Goal: Information Seeking & Learning: Learn about a topic

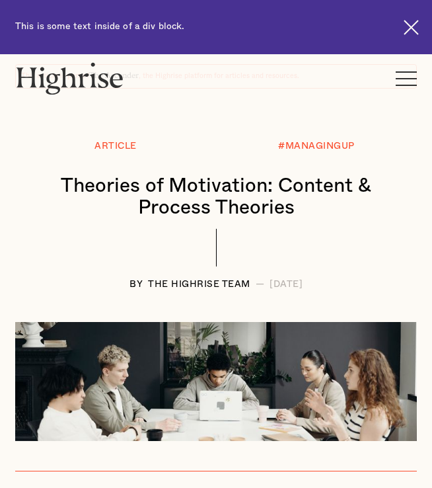
scroll to position [132, 0]
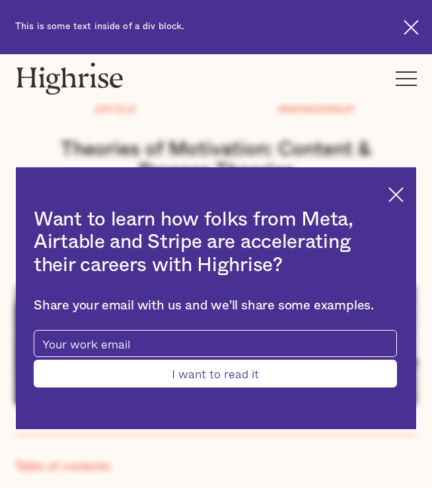
click at [402, 196] on img at bounding box center [396, 194] width 15 height 15
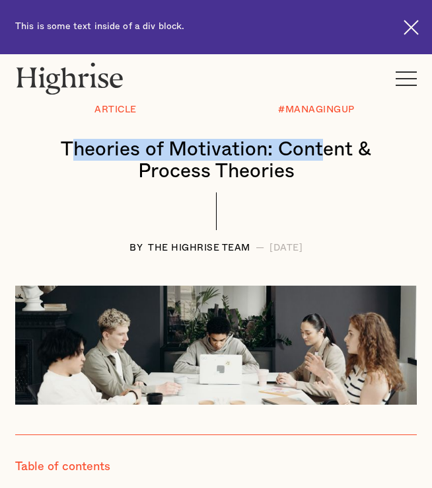
drag, startPoint x: 140, startPoint y: 146, endPoint x: 319, endPoint y: 166, distance: 180.3
click at [320, 165] on h1 "Theories of Motivation: Content & Process Theories" at bounding box center [216, 161] width 376 height 44
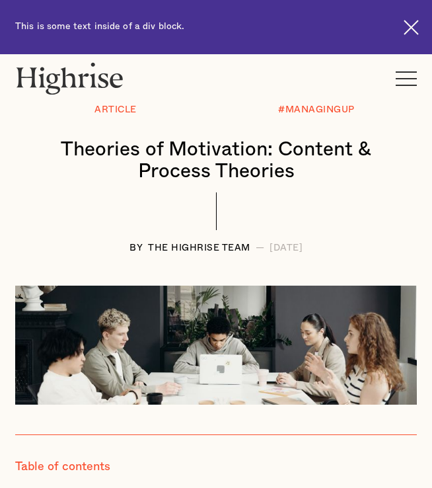
click at [305, 181] on h1 "Theories of Motivation: Content & Process Theories" at bounding box center [216, 161] width 376 height 44
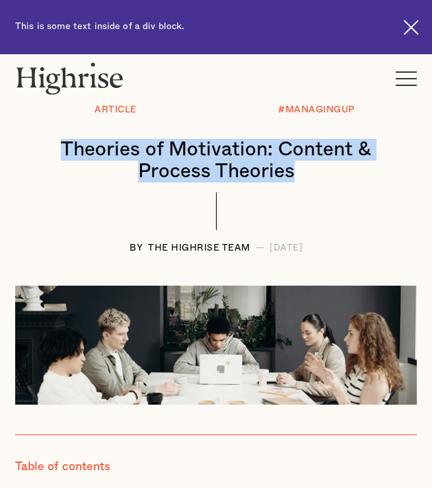
drag, startPoint x: 305, startPoint y: 179, endPoint x: 63, endPoint y: 152, distance: 243.5
click at [63, 152] on h1 "Theories of Motivation: Content & Process Theories" at bounding box center [216, 161] width 376 height 44
copy h1 "Theories of Motivation: Content & Process Theories"
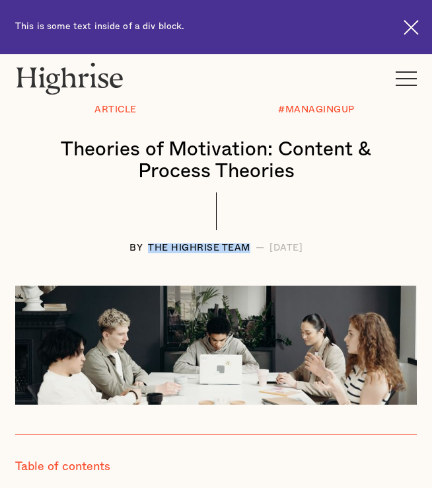
drag, startPoint x: 116, startPoint y: 248, endPoint x: 214, endPoint y: 247, distance: 97.9
click at [214, 247] on div "The Highrise Team" at bounding box center [199, 248] width 102 height 10
copy div "The Highrise Team"
